Goal: Task Accomplishment & Management: Manage account settings

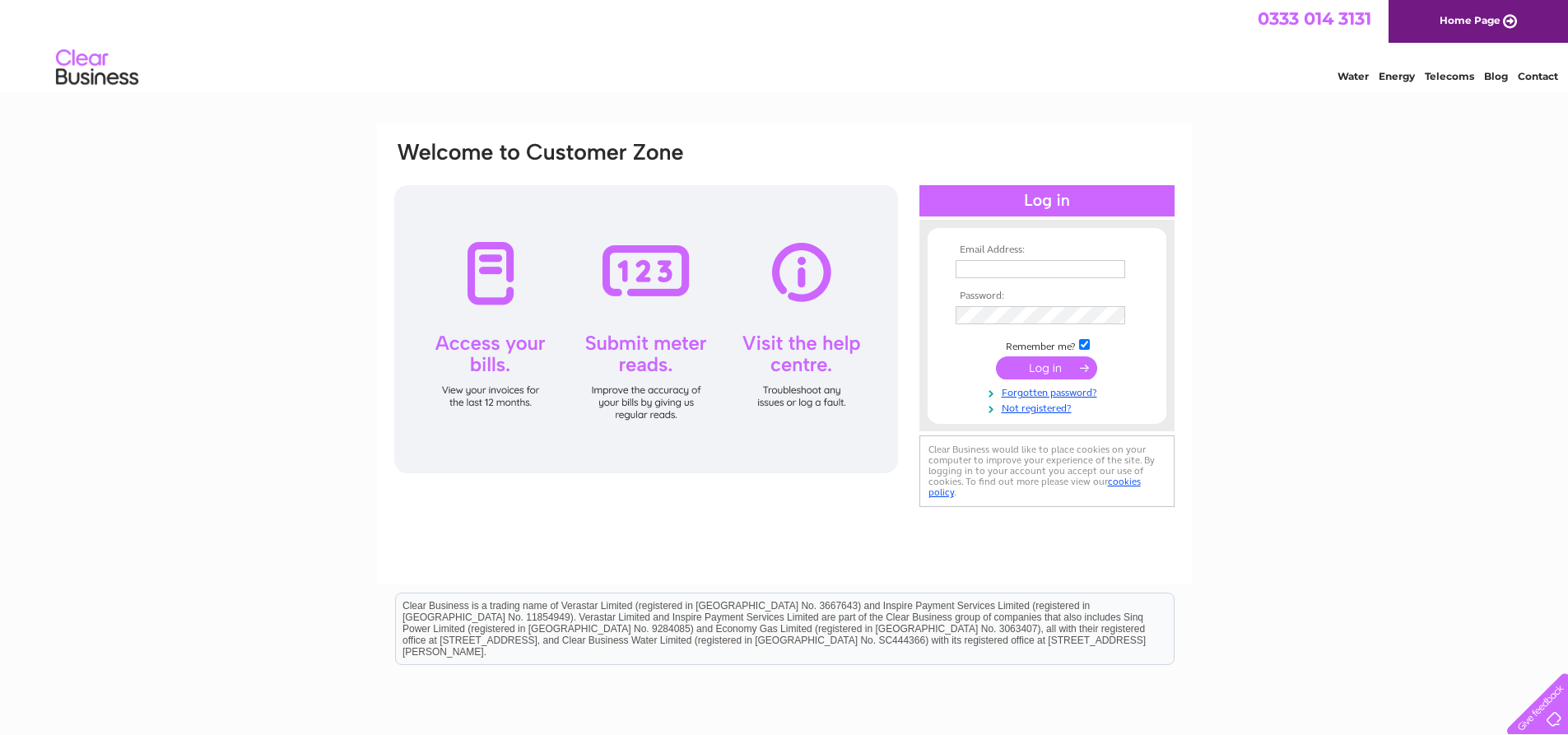
click at [997, 261] on input "text" at bounding box center [1040, 268] width 169 height 18
type input "helena.doherty@johncobb.co.uk"
click at [1039, 369] on input "submit" at bounding box center [1047, 369] width 101 height 23
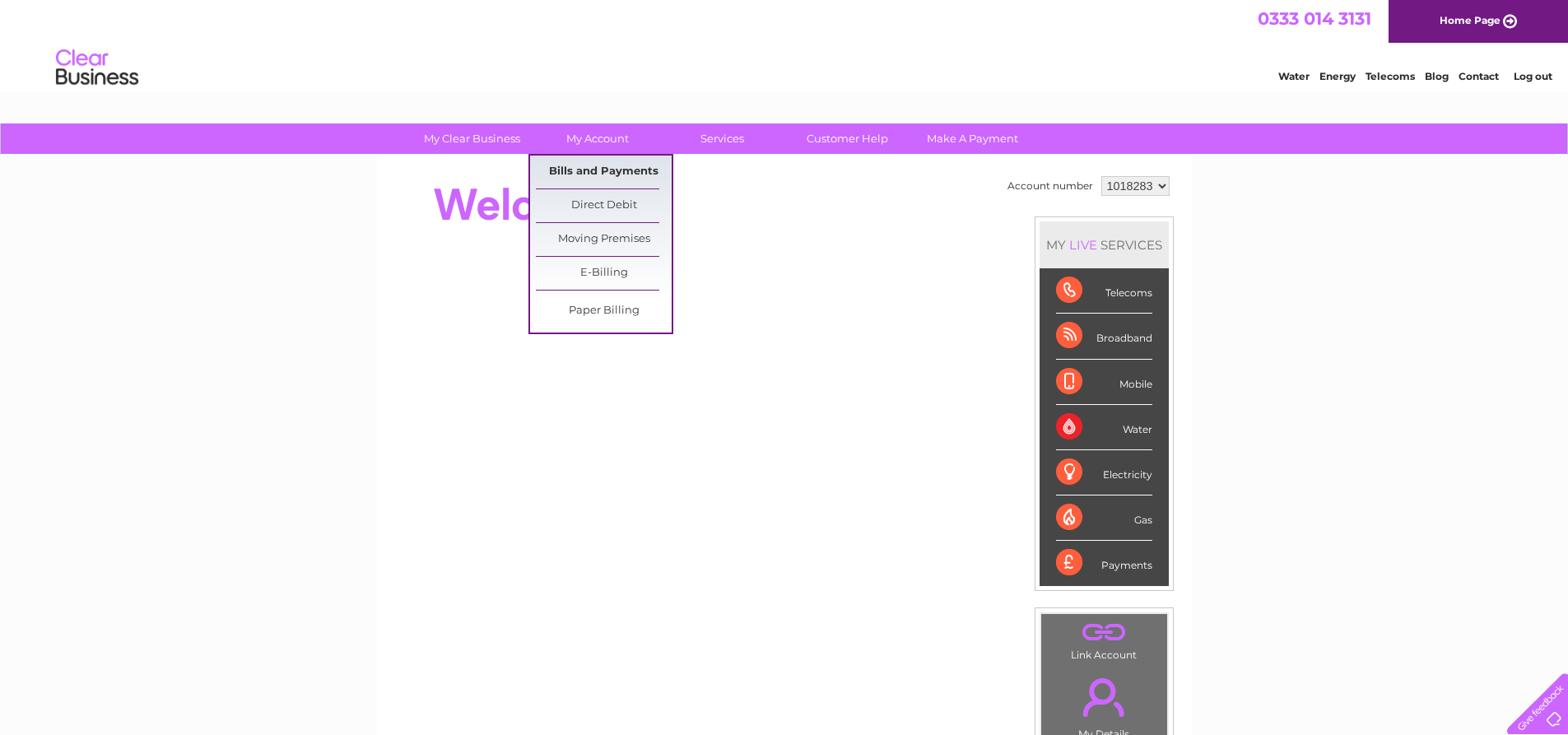
click at [607, 173] on link "Bills and Payments" at bounding box center [603, 172] width 136 height 33
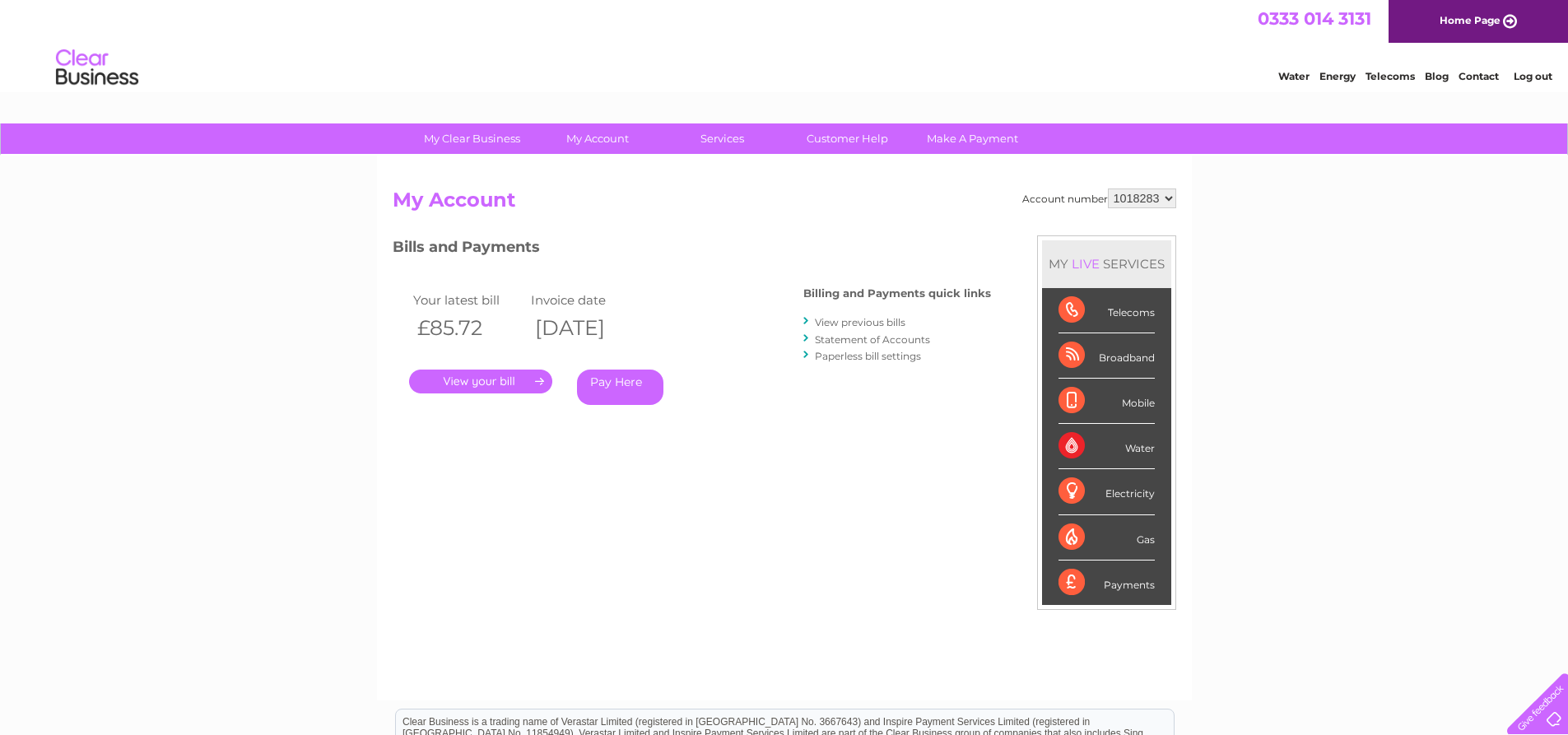
click at [864, 317] on link "View previous bills" at bounding box center [860, 321] width 90 height 12
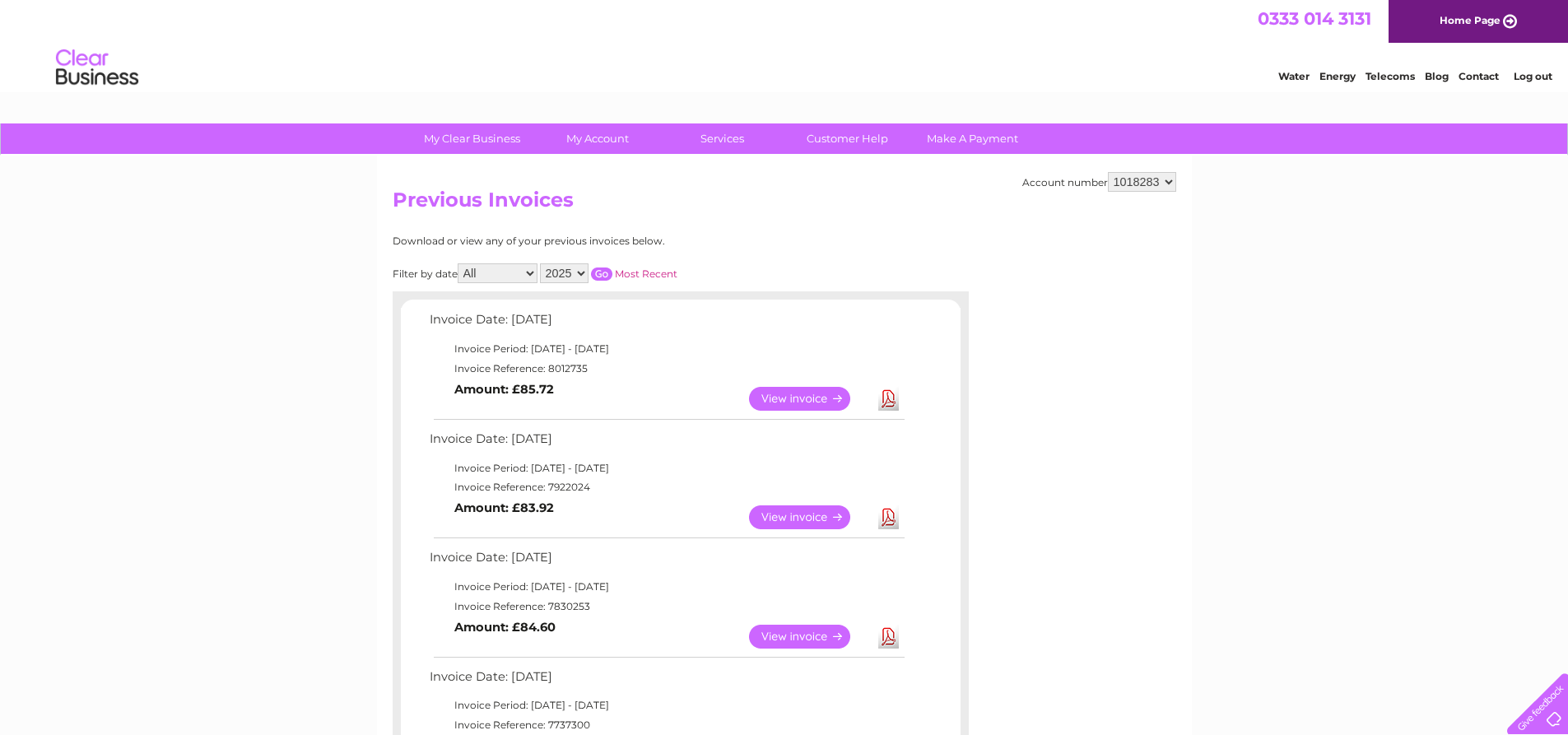
click at [797, 510] on link "View" at bounding box center [809, 516] width 121 height 24
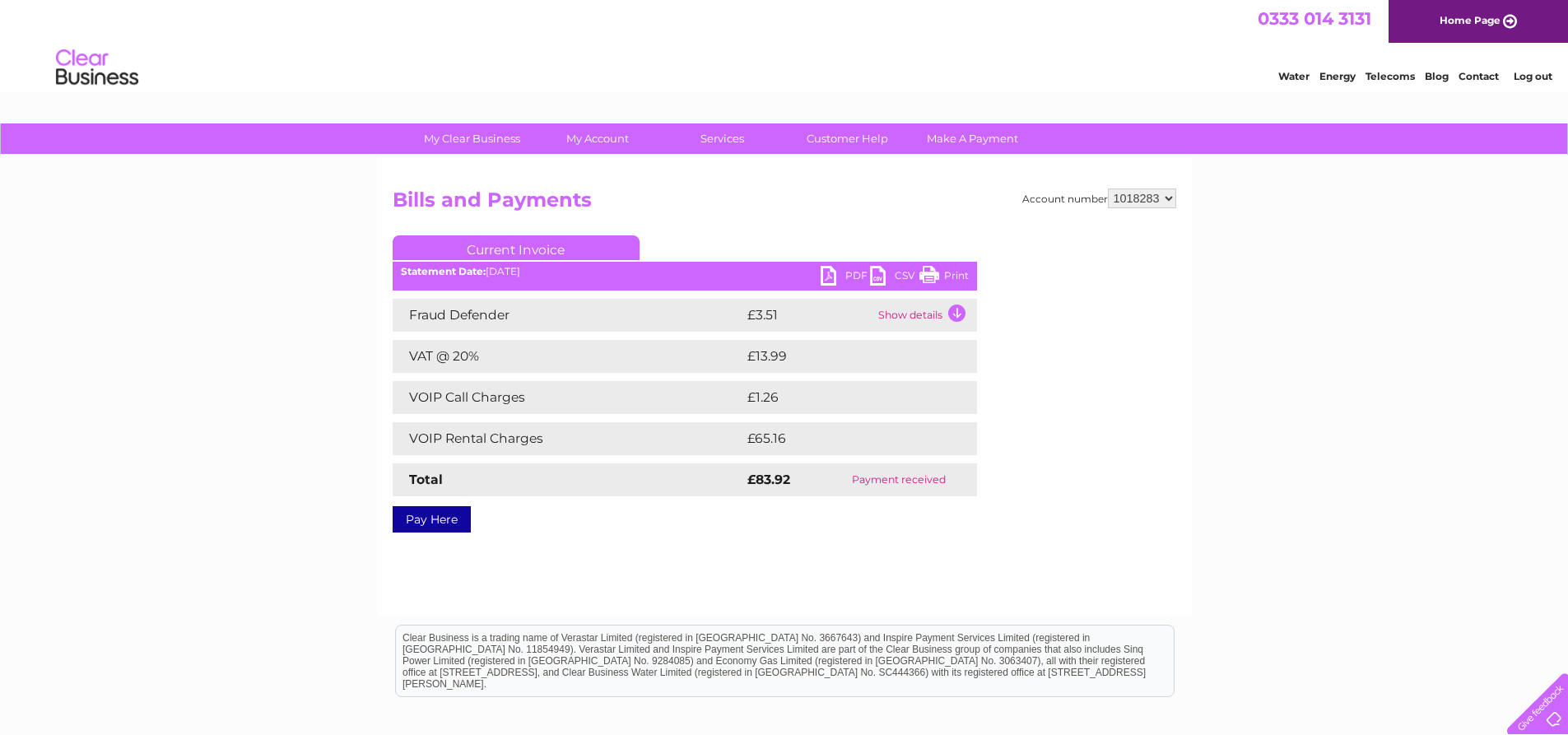
drag, startPoint x: 954, startPoint y: 266, endPoint x: 1291, endPoint y: 20, distance: 417.2
click at [954, 266] on link "Print" at bounding box center [944, 277] width 49 height 24
click at [858, 273] on link "PDF" at bounding box center [846, 277] width 49 height 24
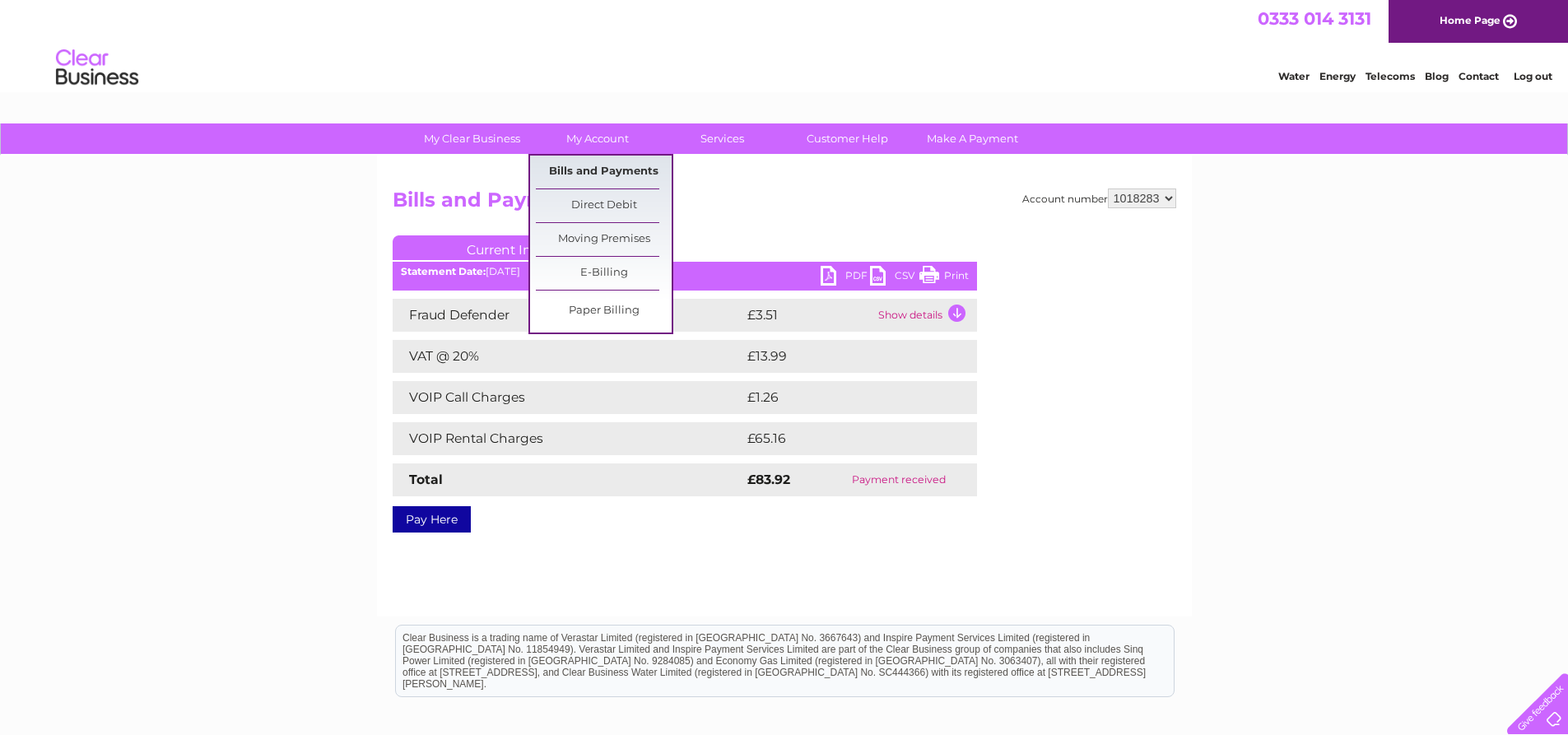
click at [593, 175] on link "Bills and Payments" at bounding box center [603, 172] width 136 height 33
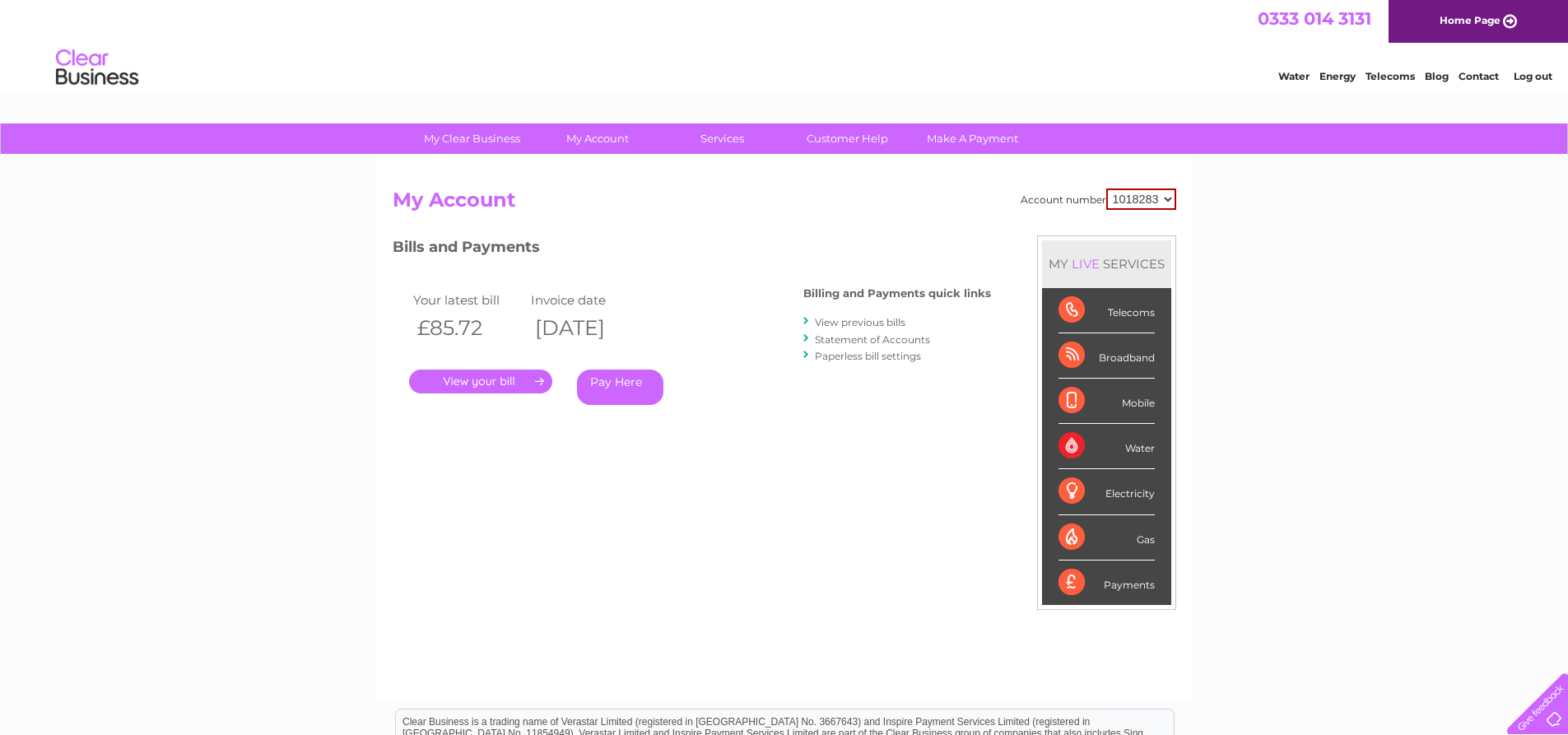
click at [472, 377] on link "." at bounding box center [480, 380] width 144 height 24
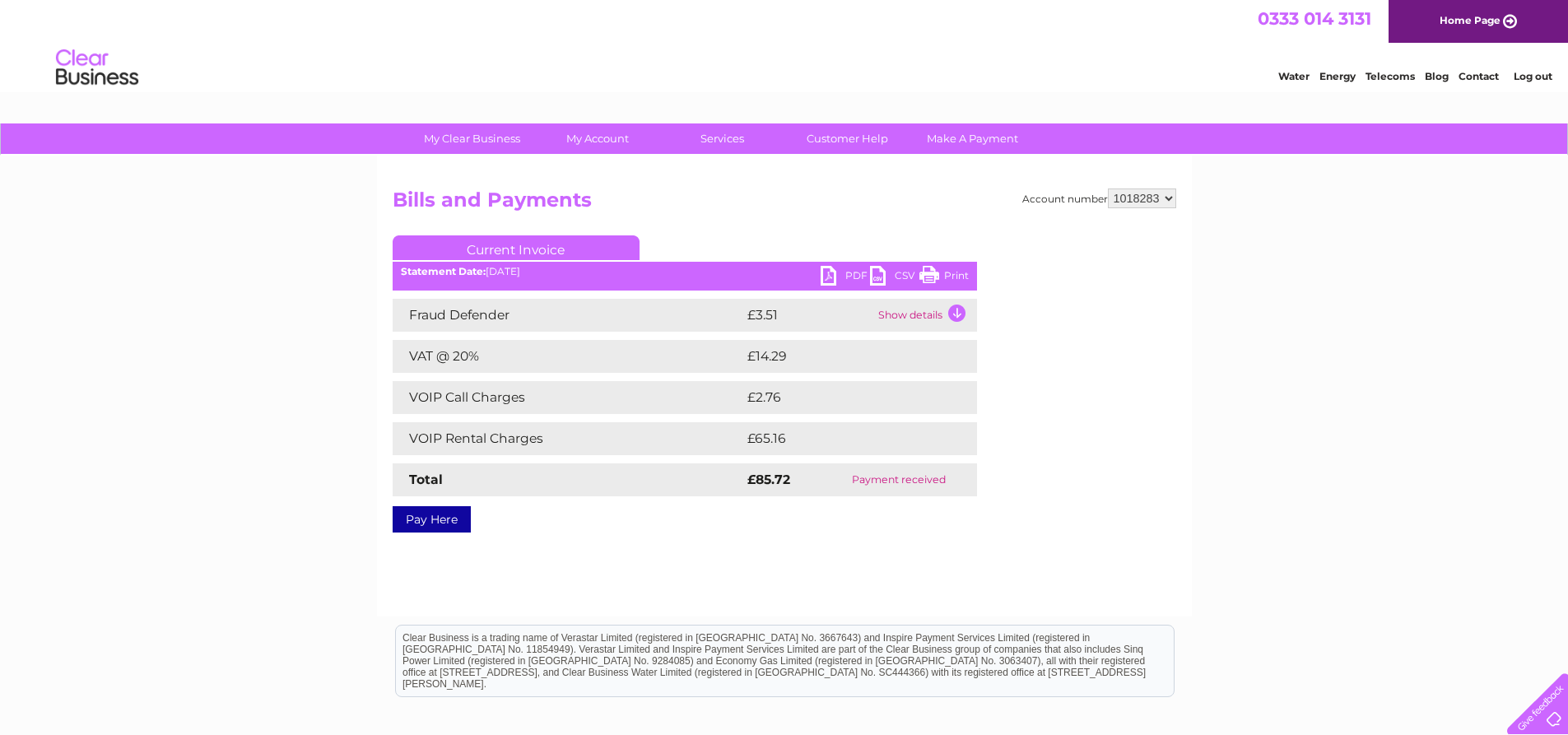
click at [851, 268] on link "PDF" at bounding box center [846, 277] width 49 height 24
